Goal: Transaction & Acquisition: Download file/media

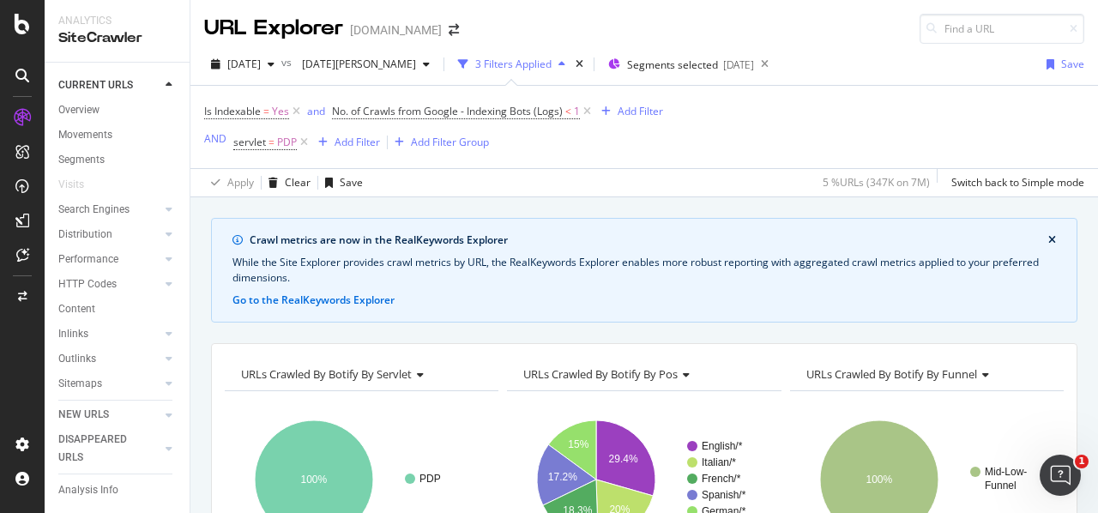
scroll to position [596, 0]
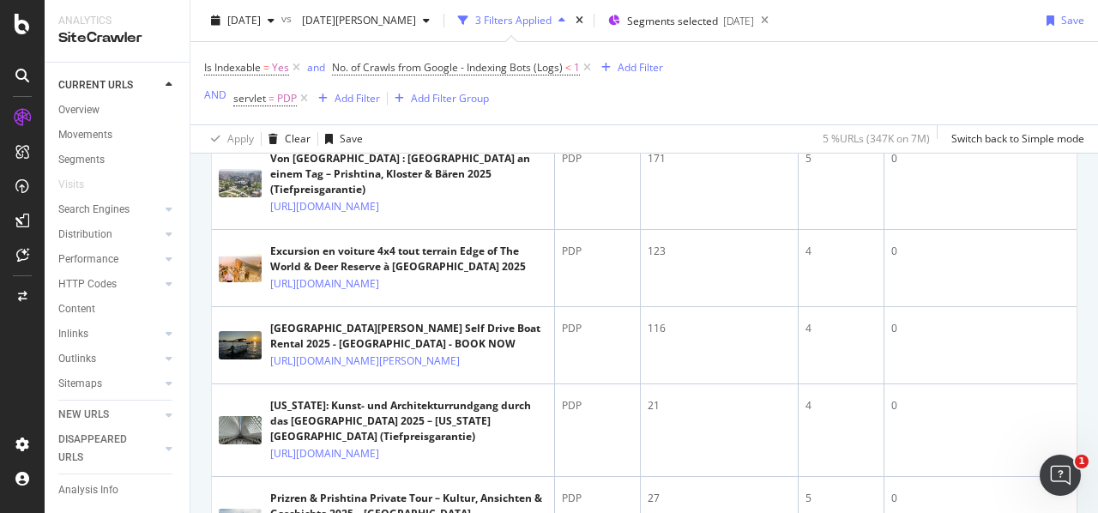
click at [918, 81] on div "Is Indexable = Yes and No. of Crawls from Google - Indexing Bots (Logs) < 1 Add…" at bounding box center [644, 83] width 880 height 82
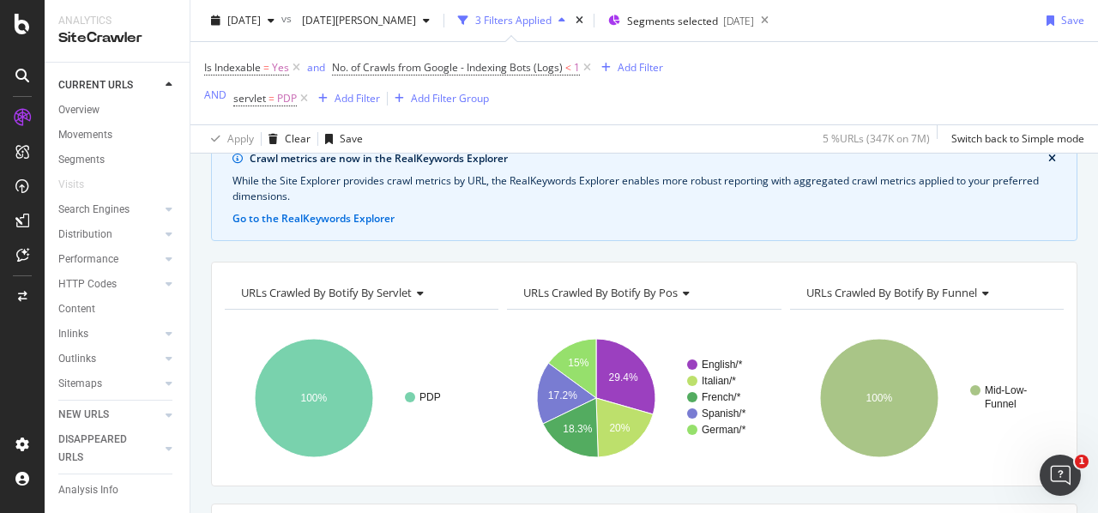
scroll to position [339, 0]
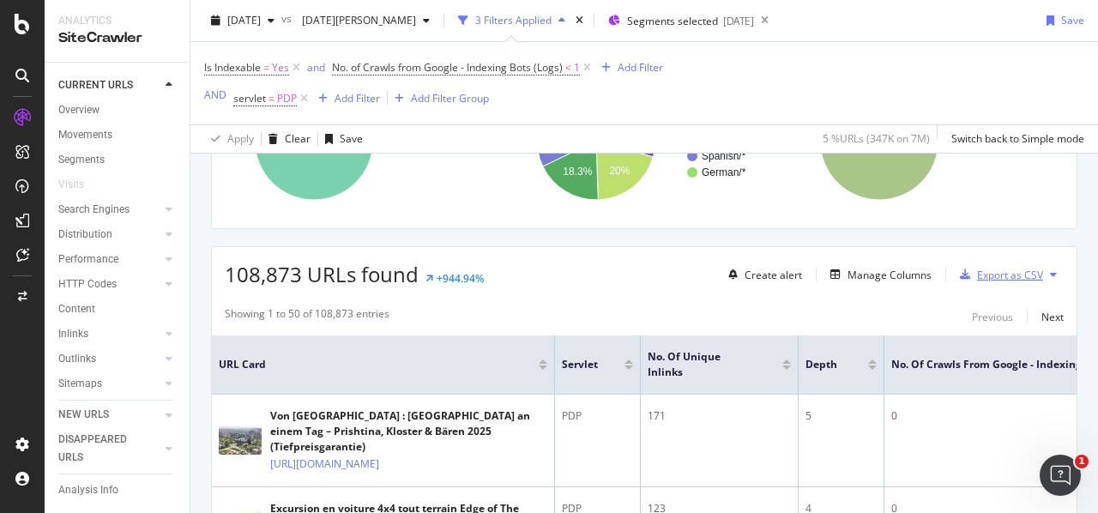
click at [994, 279] on div "Export as CSV" at bounding box center [1010, 275] width 66 height 15
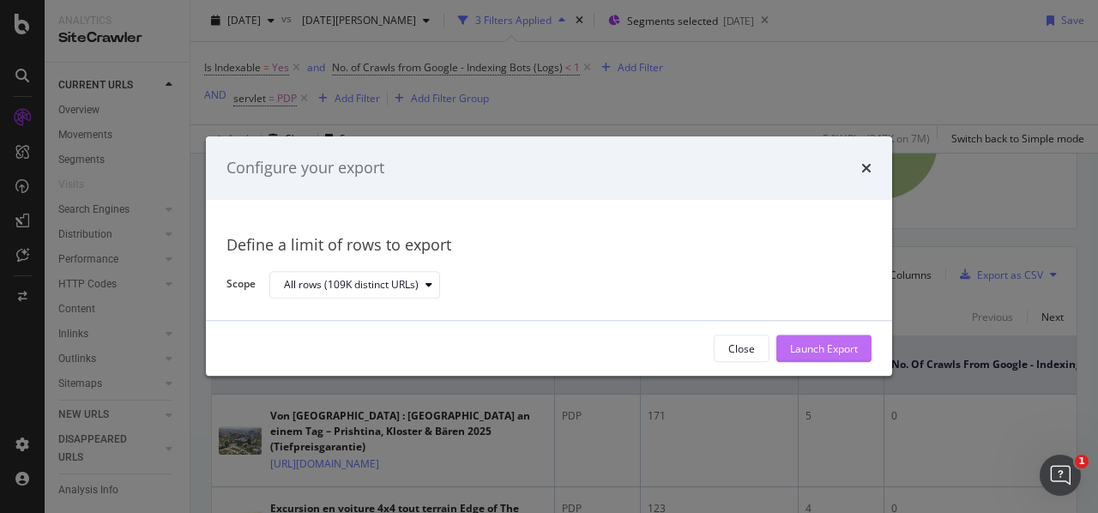
click at [801, 347] on div "Launch Export" at bounding box center [824, 348] width 68 height 15
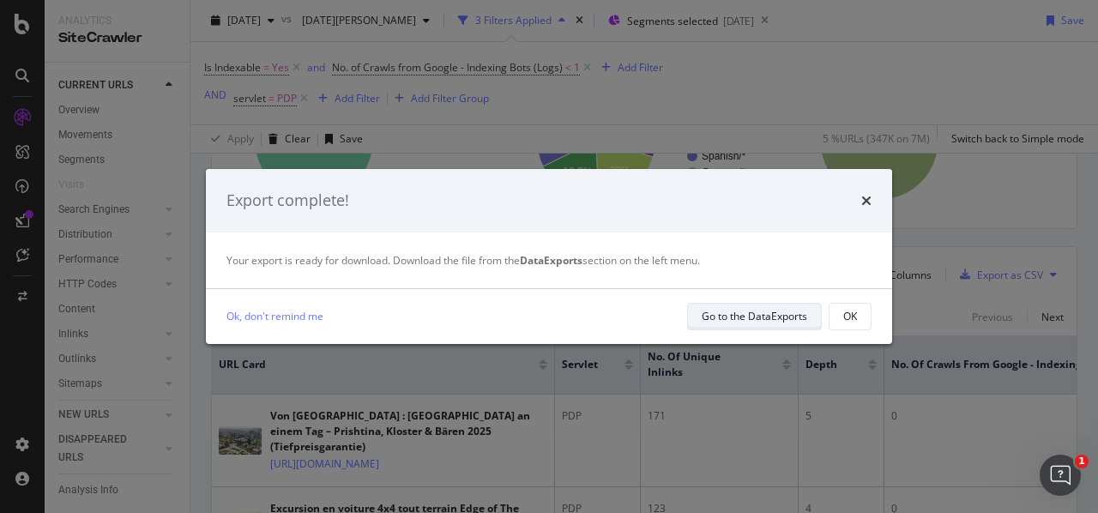
click at [780, 320] on div "Go to the DataExports" at bounding box center [754, 316] width 105 height 15
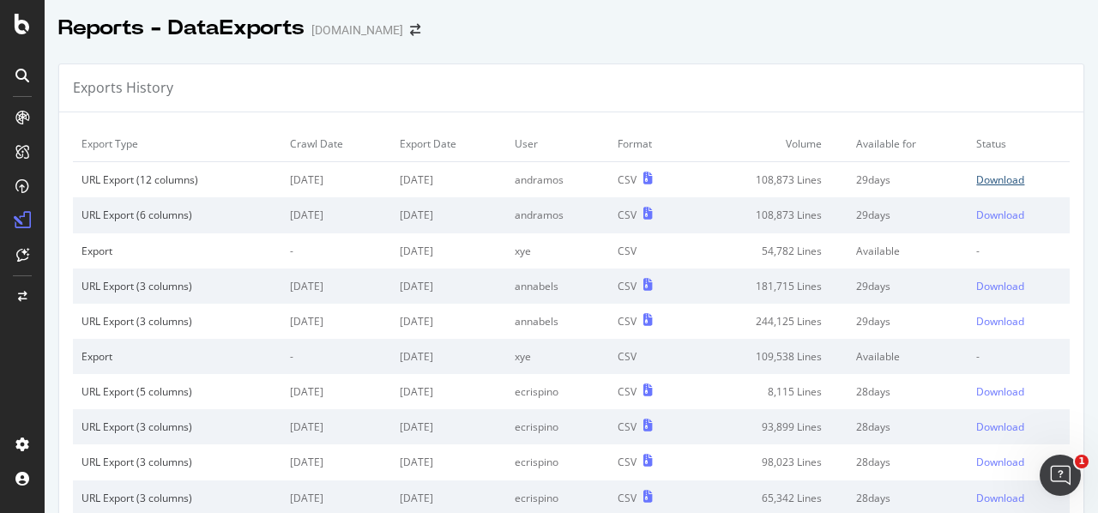
click at [976, 181] on div "Download" at bounding box center [1000, 179] width 48 height 15
